Goal: Information Seeking & Learning: Find specific page/section

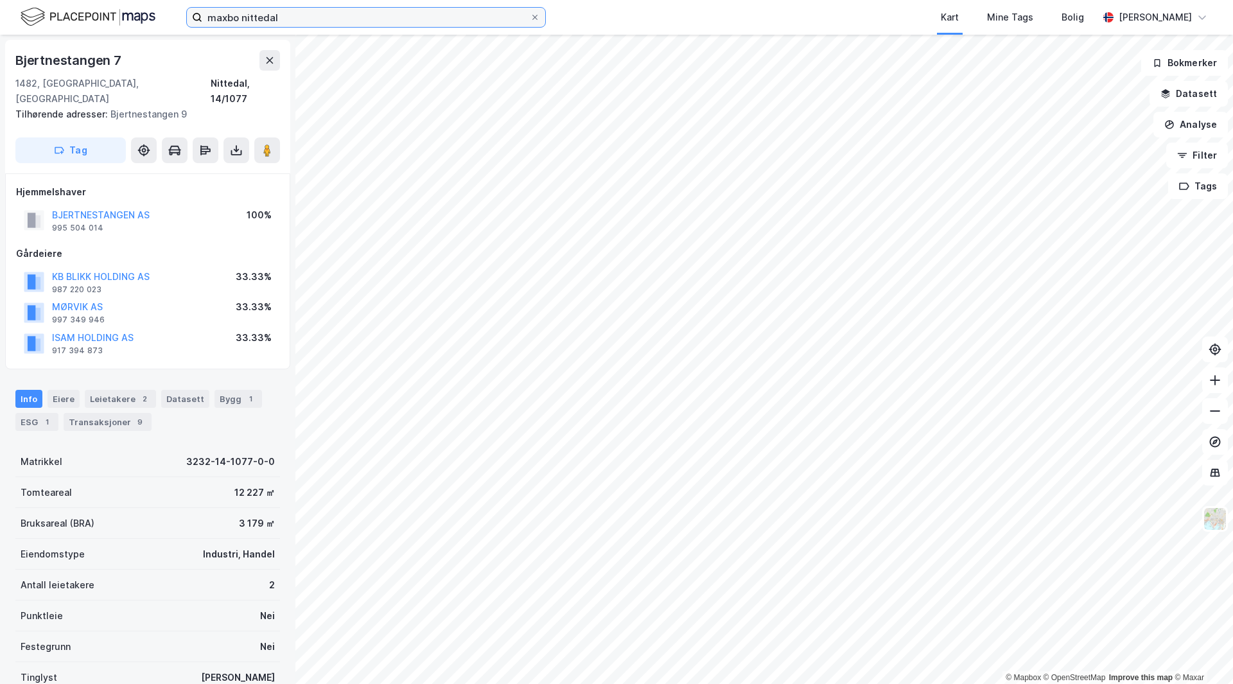
click at [283, 23] on input "maxbo nittedal" at bounding box center [366, 17] width 328 height 19
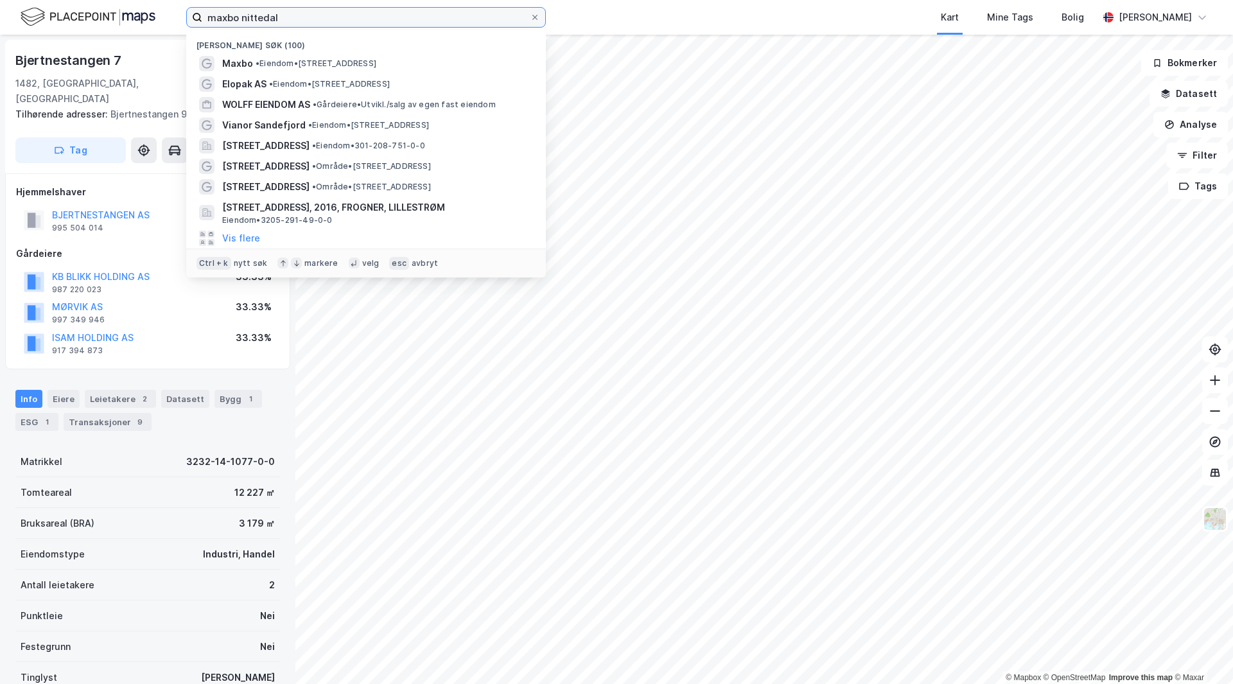
click at [283, 23] on input "maxbo nittedal" at bounding box center [366, 17] width 328 height 19
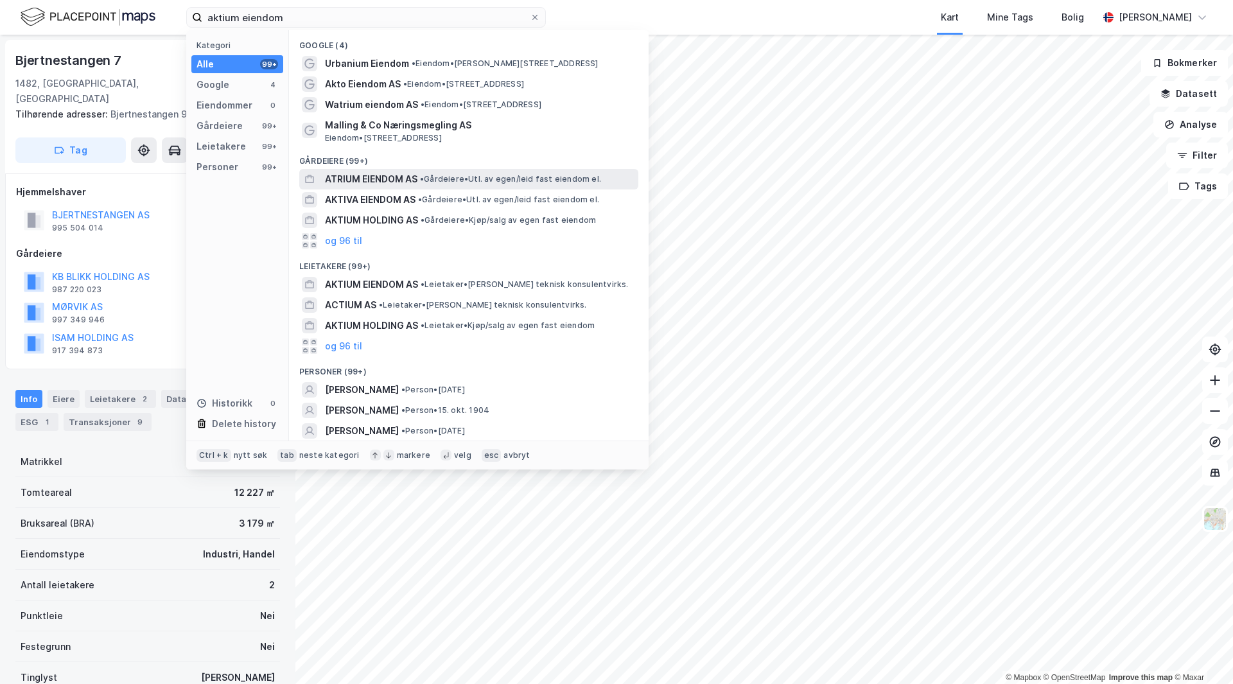
click at [419, 171] on div "ATRIUM EIENDOM AS • Gårdeiere • Utl. av egen/leid fast eiendom el." at bounding box center [480, 178] width 311 height 15
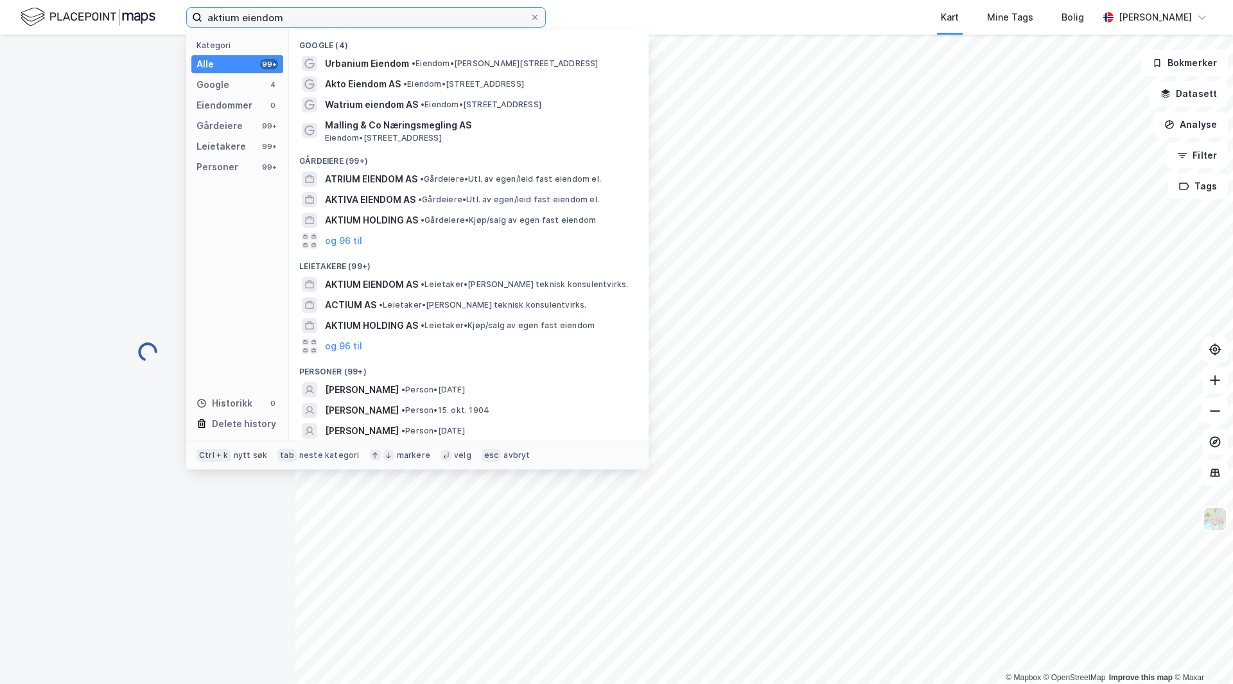
click at [295, 12] on input "aktium eiendom" at bounding box center [366, 17] width 328 height 19
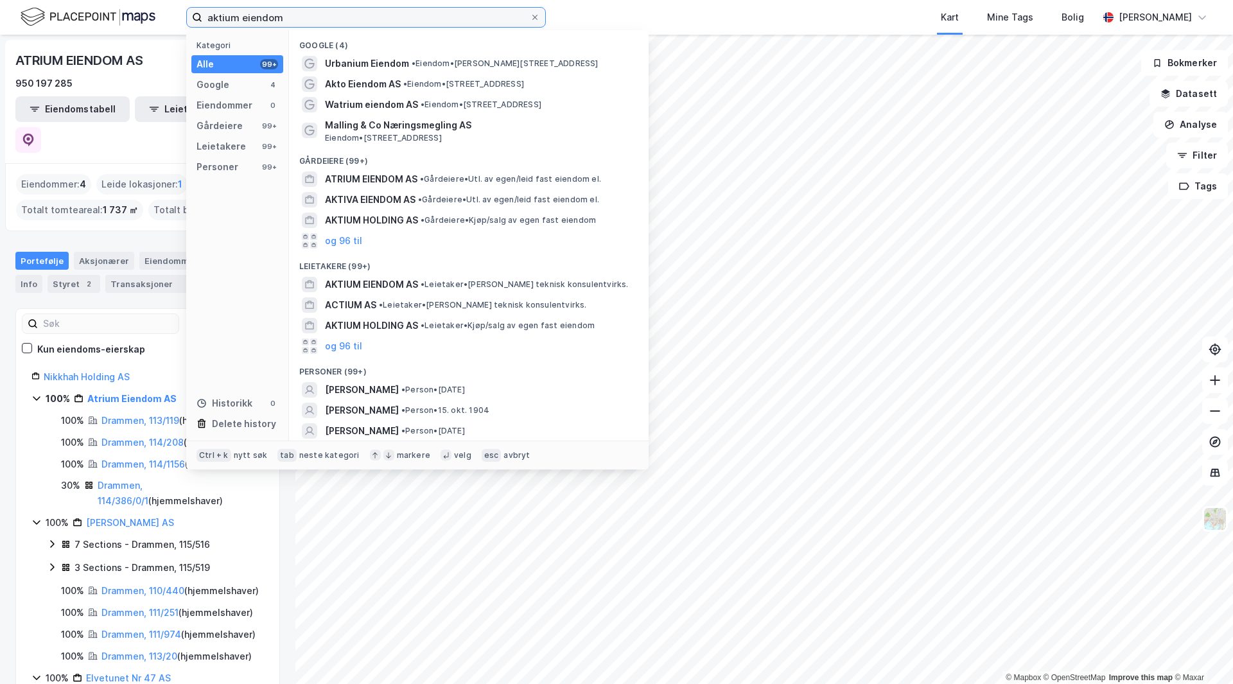
click at [295, 12] on input "aktium eiendom" at bounding box center [366, 17] width 328 height 19
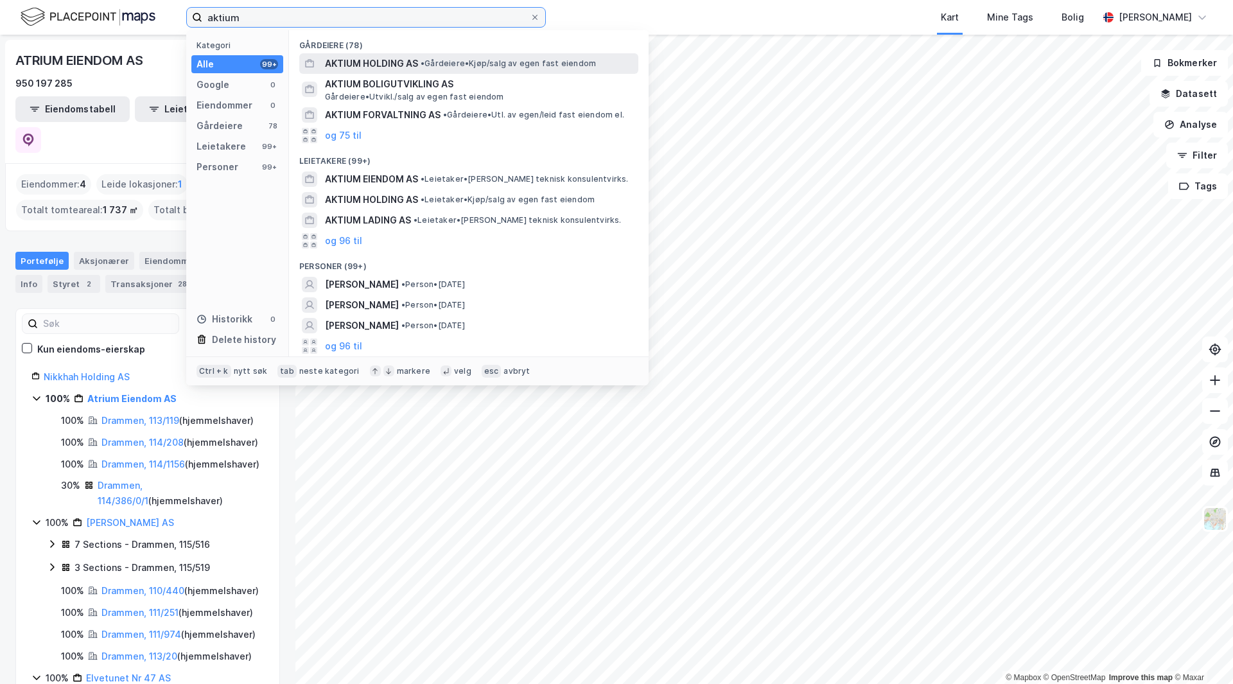
type input "aktium"
click at [410, 67] on span "AKTIUM HOLDING AS" at bounding box center [371, 63] width 93 height 15
